Goal: Subscribe to service/newsletter

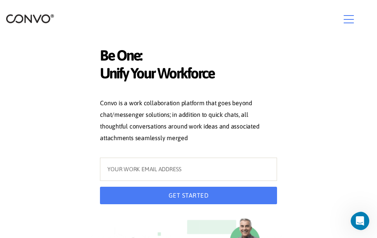
drag, startPoint x: 314, startPoint y: 0, endPoint x: 141, endPoint y: 16, distance: 173.2
click at [141, 16] on div at bounding box center [188, 20] width 365 height 16
click at [352, 21] on icon "button" at bounding box center [349, 20] width 10 height 12
drag, startPoint x: 177, startPoint y: 194, endPoint x: 170, endPoint y: 188, distance: 8.8
click at [170, 188] on button "GET STARTED" at bounding box center [188, 194] width 177 height 17
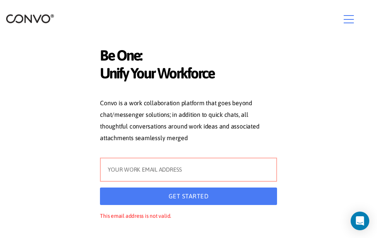
click at [183, 164] on input "text" at bounding box center [188, 169] width 177 height 24
click at [180, 169] on input "text" at bounding box center [188, 169] width 177 height 24
click at [351, 16] on icon "button" at bounding box center [349, 20] width 10 height 12
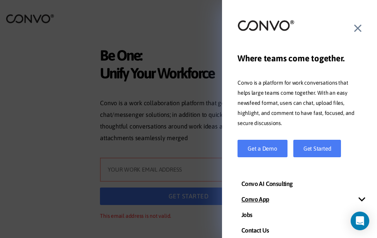
click at [358, 28] on icon at bounding box center [357, 28] width 7 height 12
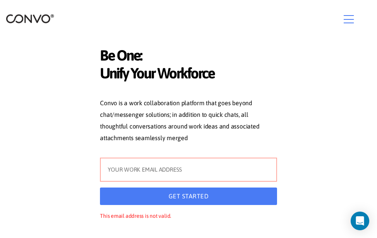
click at [150, 173] on input "text" at bounding box center [188, 169] width 177 height 24
drag, startPoint x: 150, startPoint y: 172, endPoint x: 152, endPoint y: 176, distance: 4.4
click at [152, 175] on input "text" at bounding box center [188, 169] width 177 height 24
drag, startPoint x: 382, startPoint y: 61, endPoint x: 189, endPoint y: 16, distance: 198.1
click at [189, 16] on div at bounding box center [188, 20] width 365 height 16
